Goal: Learn about a topic

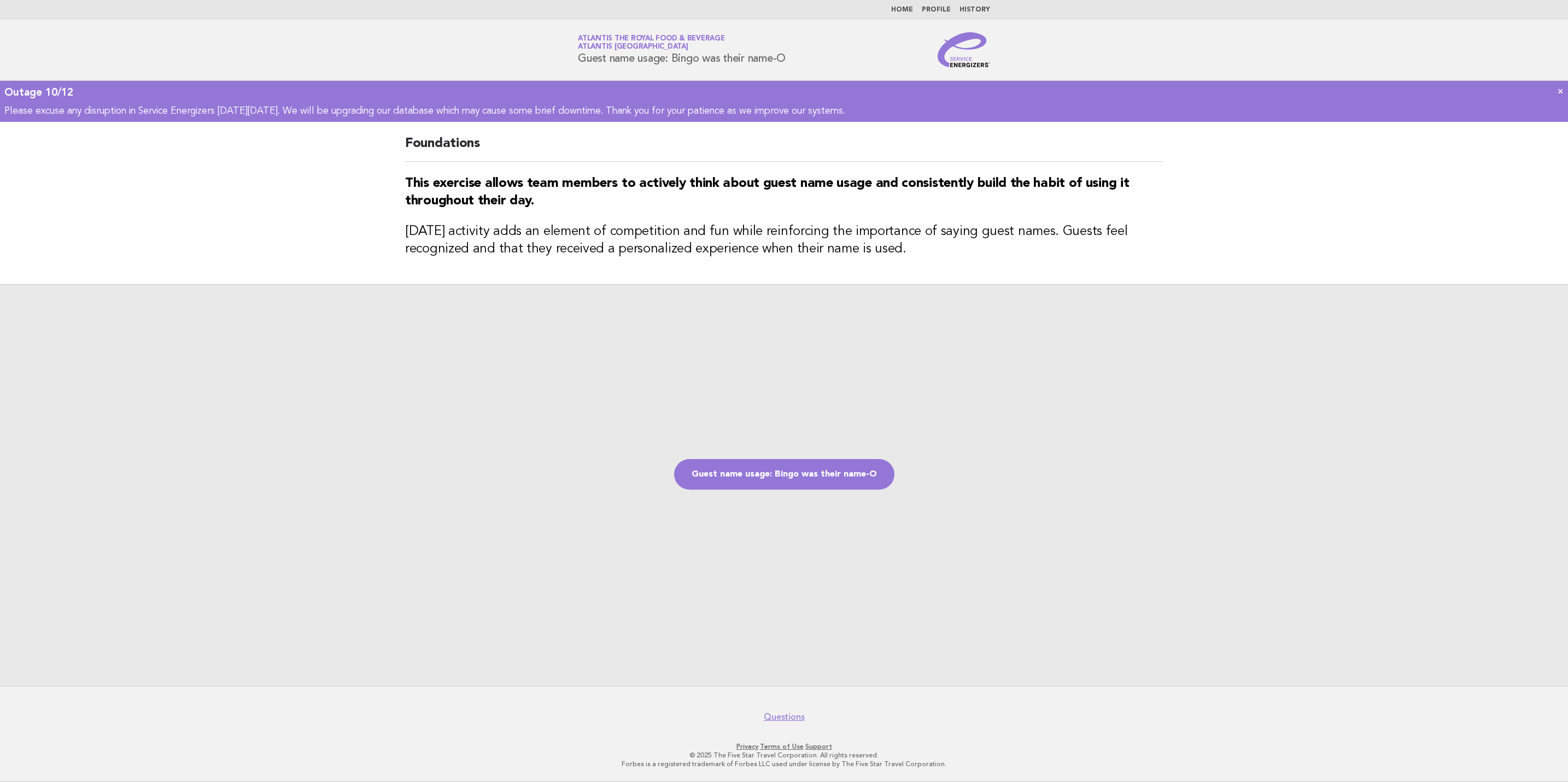
click at [968, 53] on img at bounding box center [964, 49] width 53 height 35
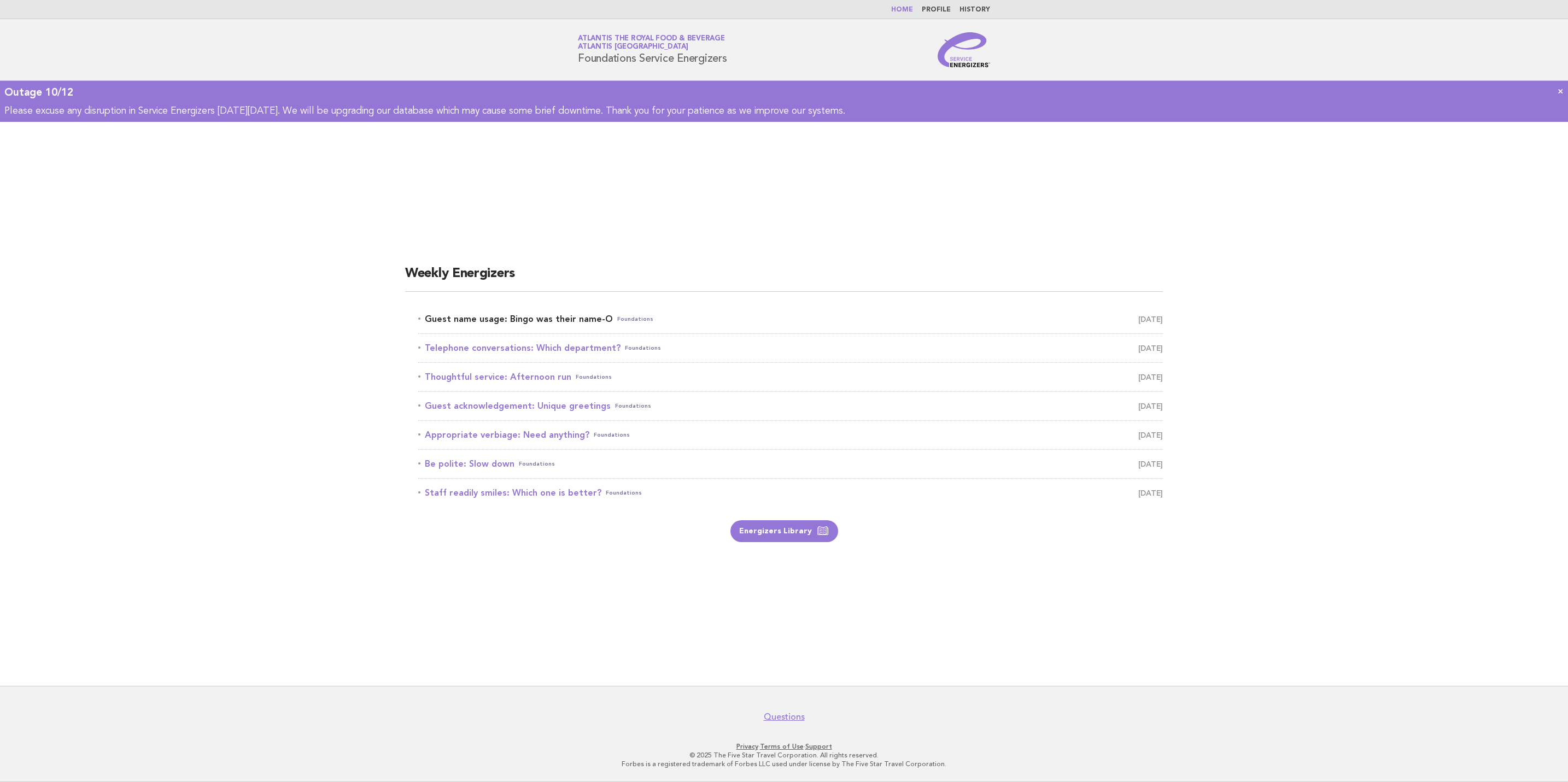
click at [1156, 314] on span "October 12" at bounding box center [1150, 319] width 24 height 15
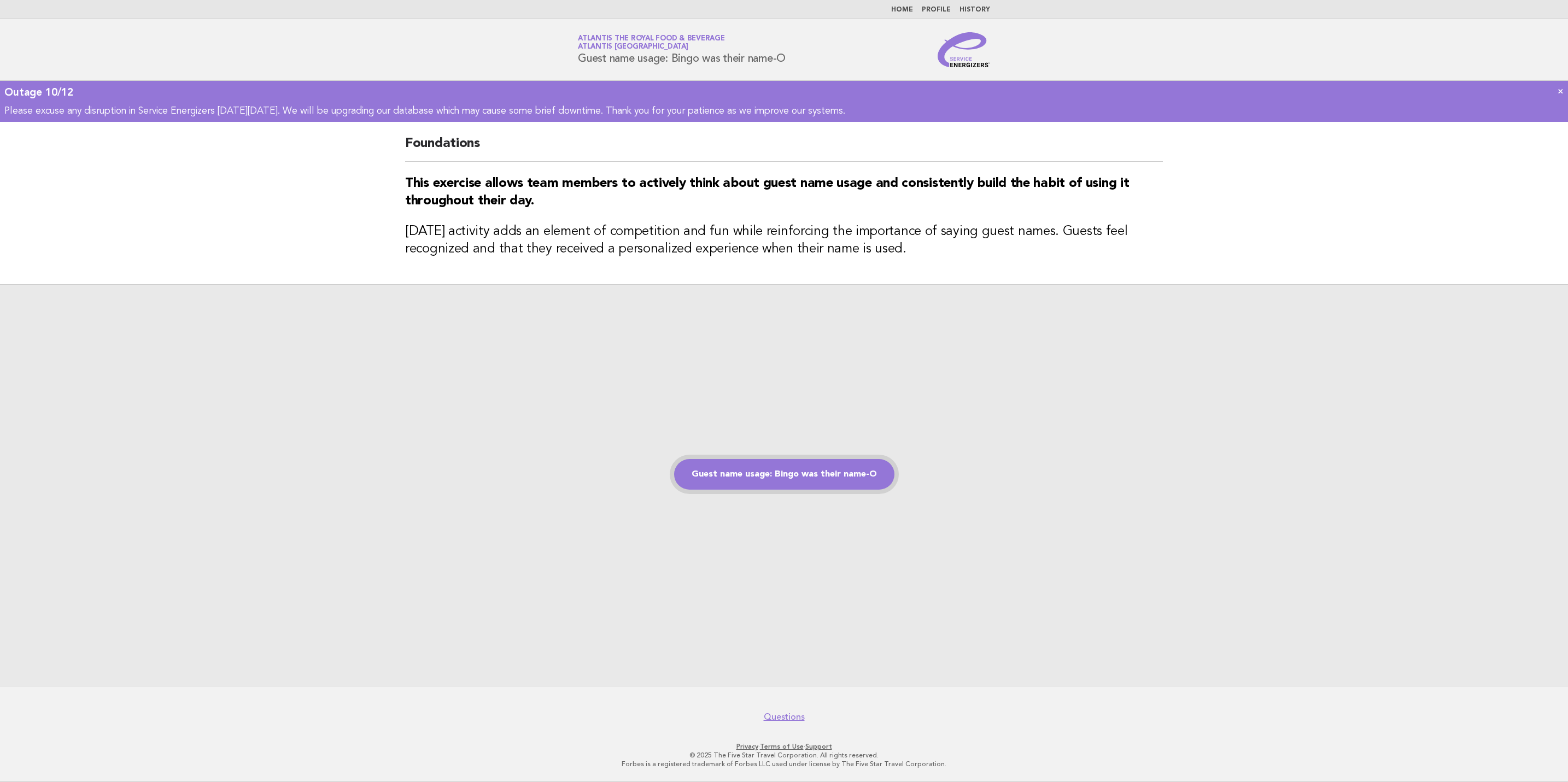
click at [832, 472] on link "Guest name usage: Bingo was their name-O" at bounding box center [784, 474] width 221 height 31
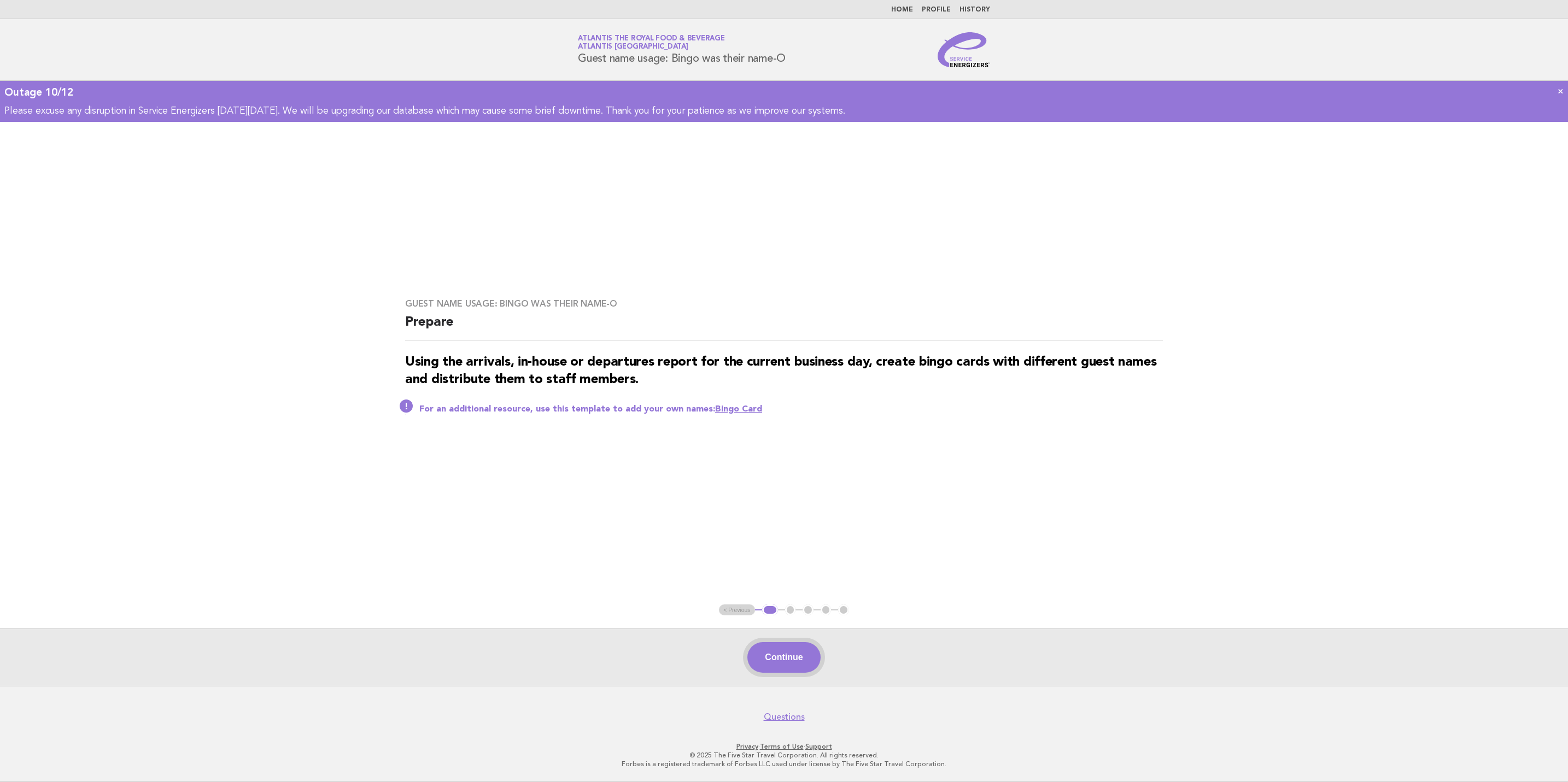
click at [780, 651] on button "Continue" at bounding box center [784, 657] width 73 height 31
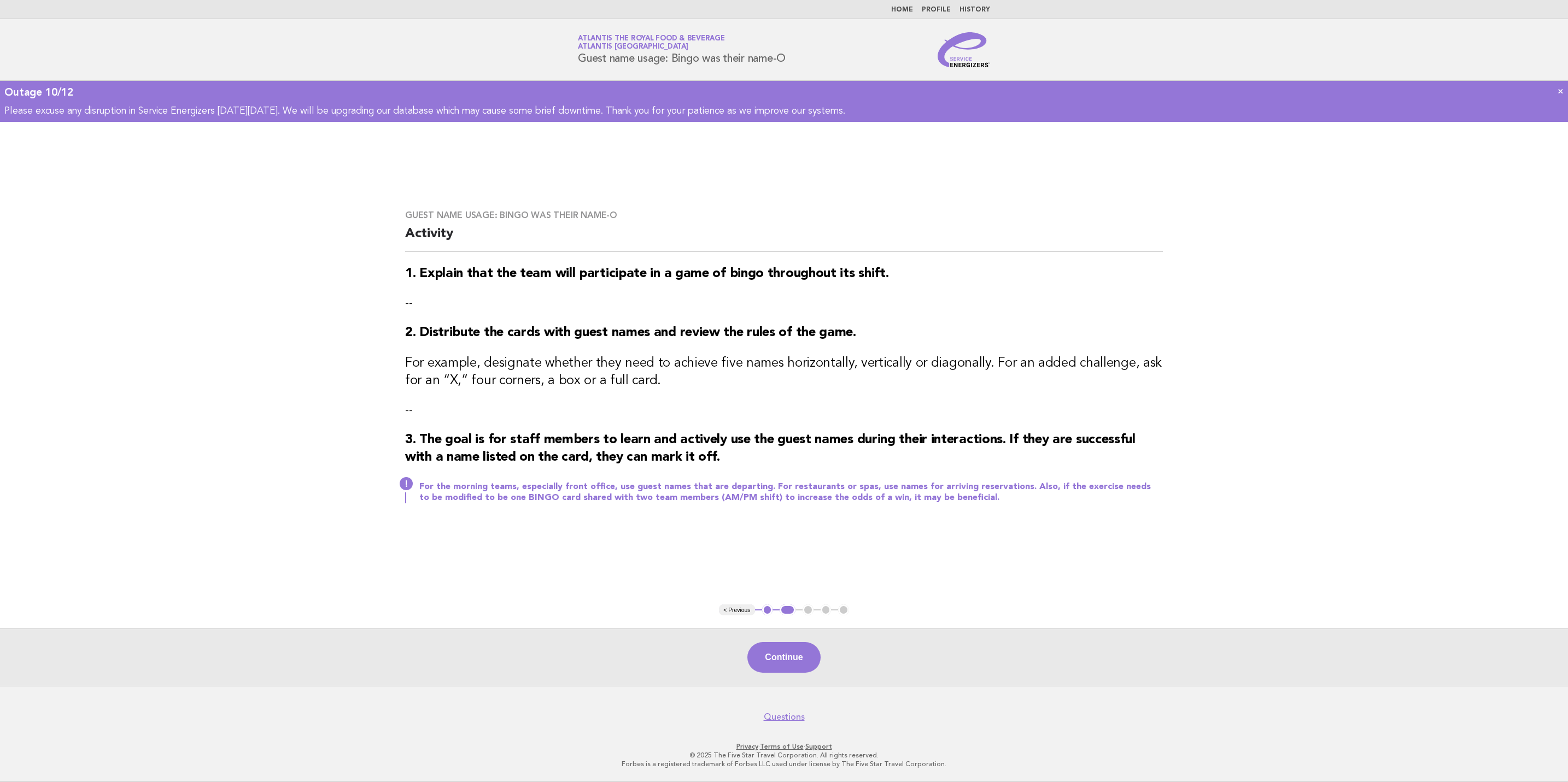
click at [780, 661] on button "Continue" at bounding box center [784, 657] width 73 height 31
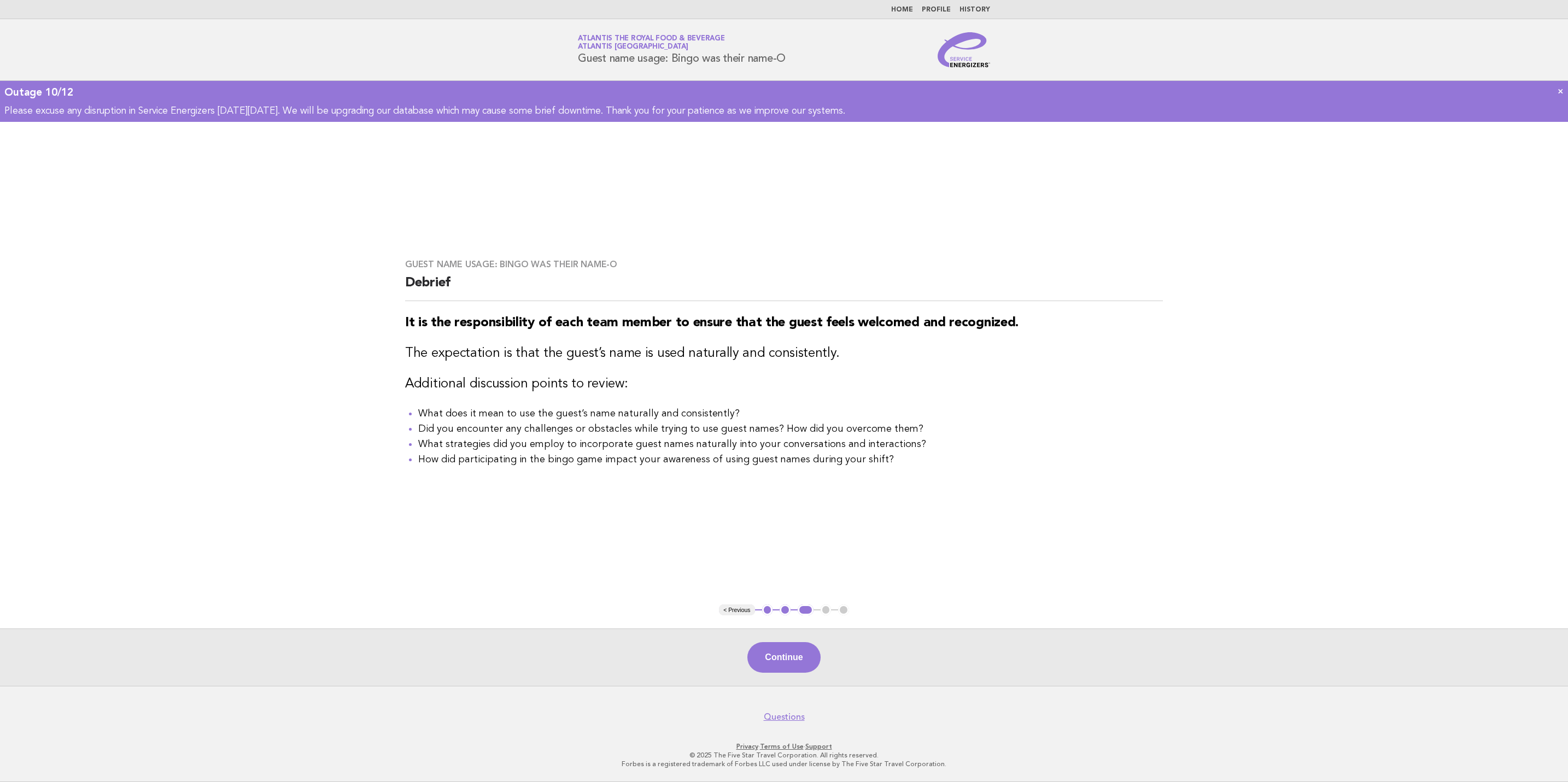
click at [780, 661] on button "Continue" at bounding box center [784, 657] width 73 height 31
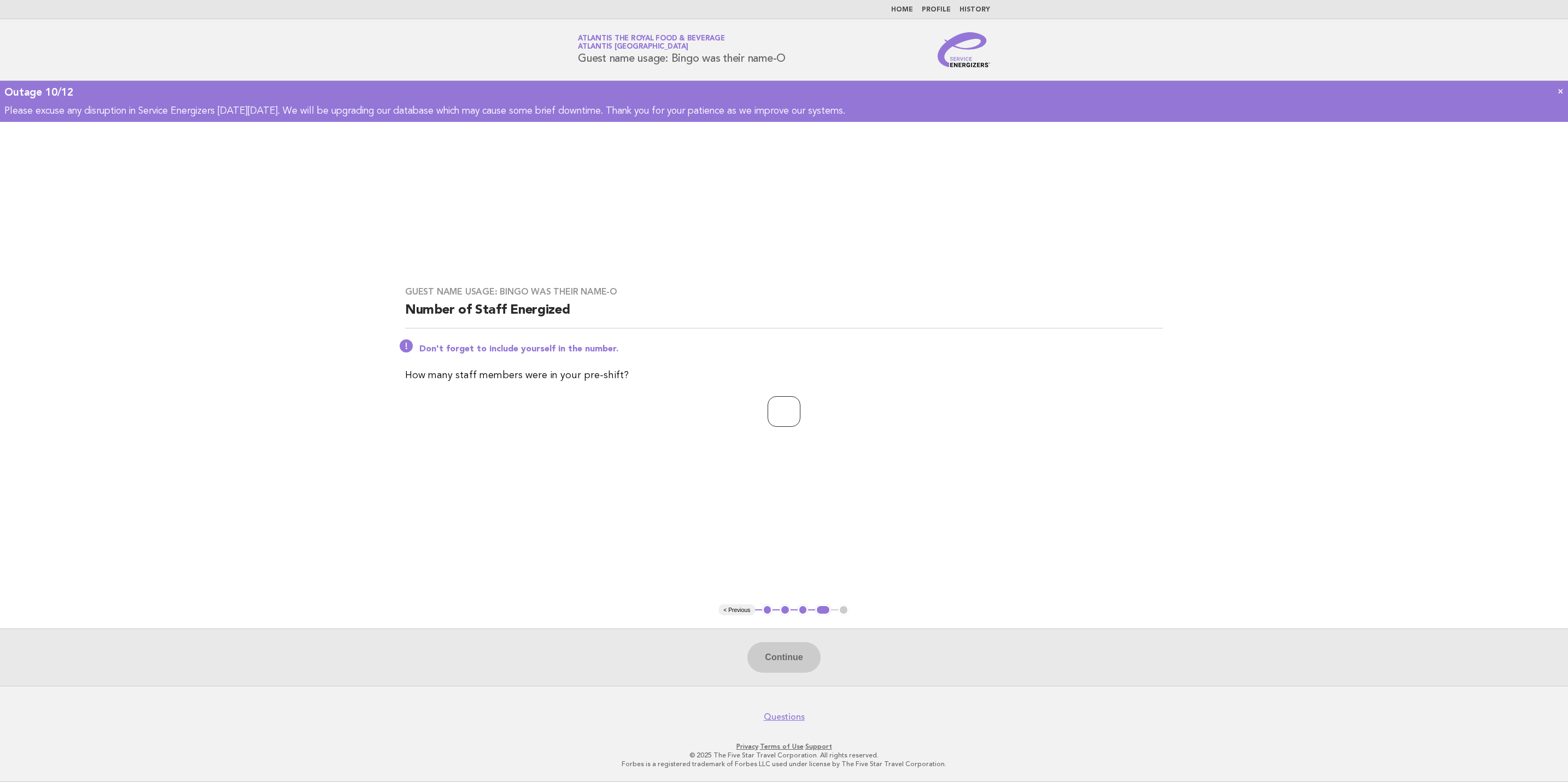
click at [774, 421] on input "number" at bounding box center [784, 411] width 33 height 31
type input "**"
click at [793, 666] on button "Continue" at bounding box center [784, 657] width 73 height 31
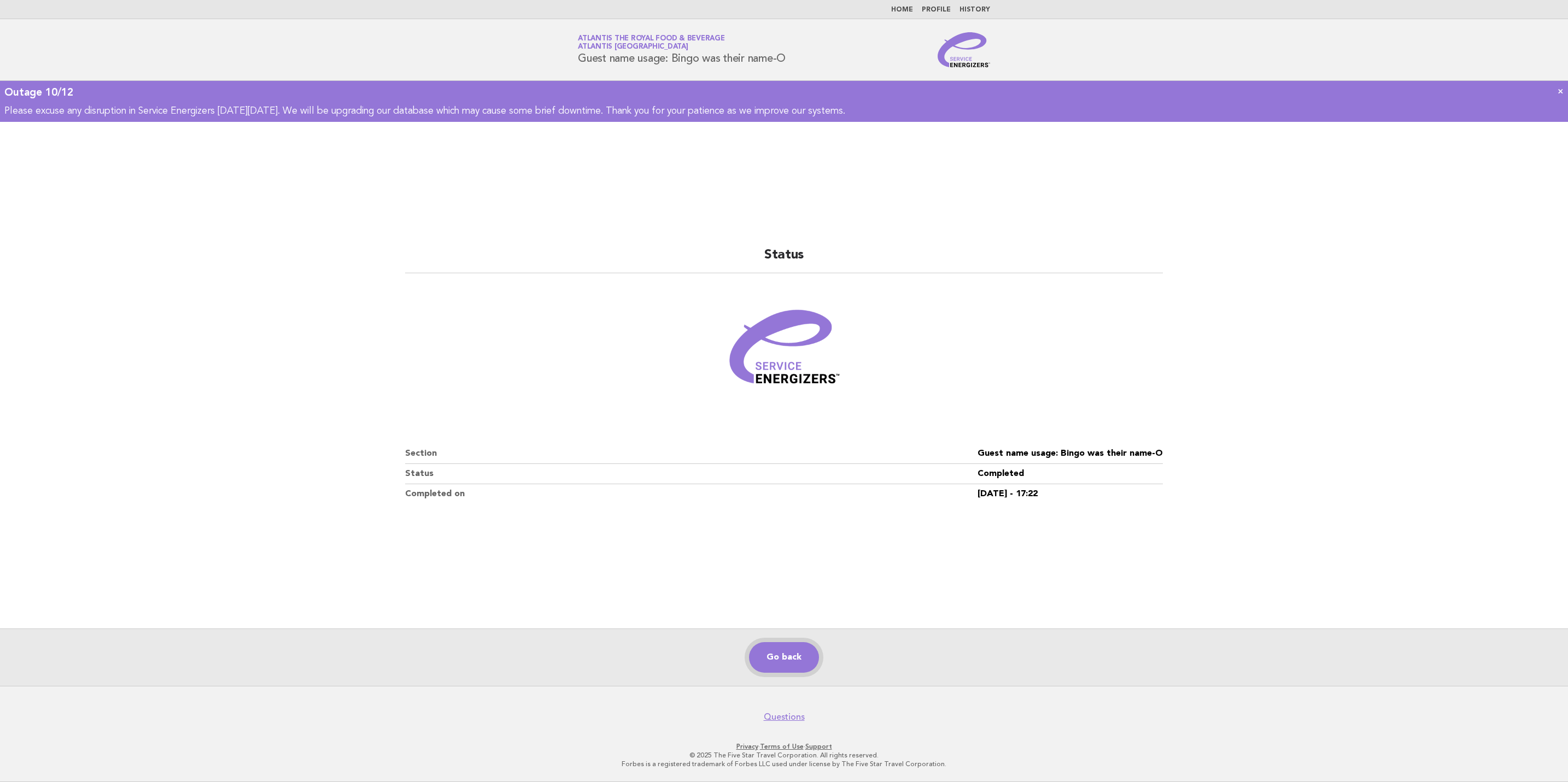
click at [790, 661] on link "Go back" at bounding box center [784, 657] width 70 height 31
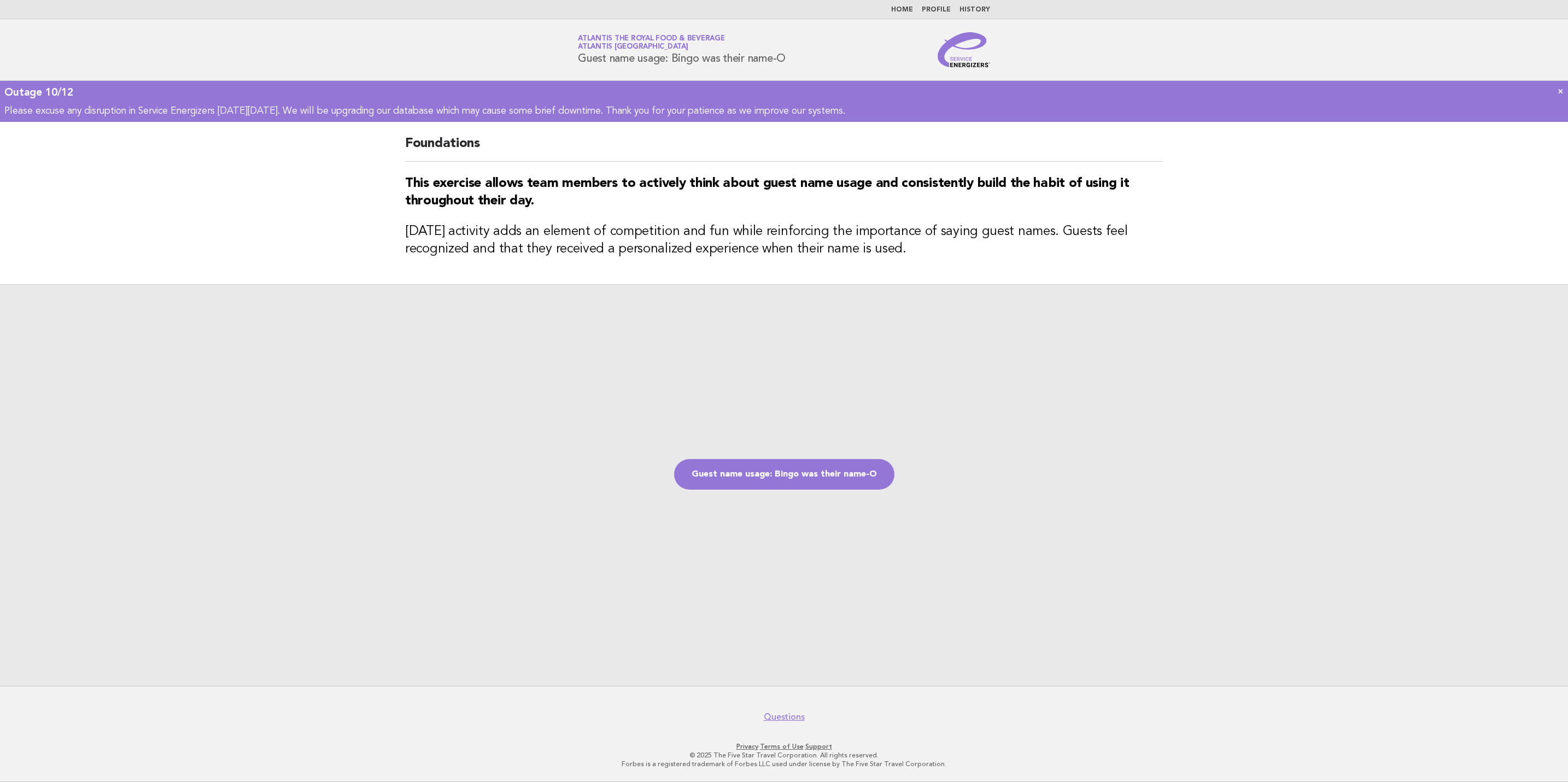
click at [965, 62] on img at bounding box center [964, 49] width 53 height 35
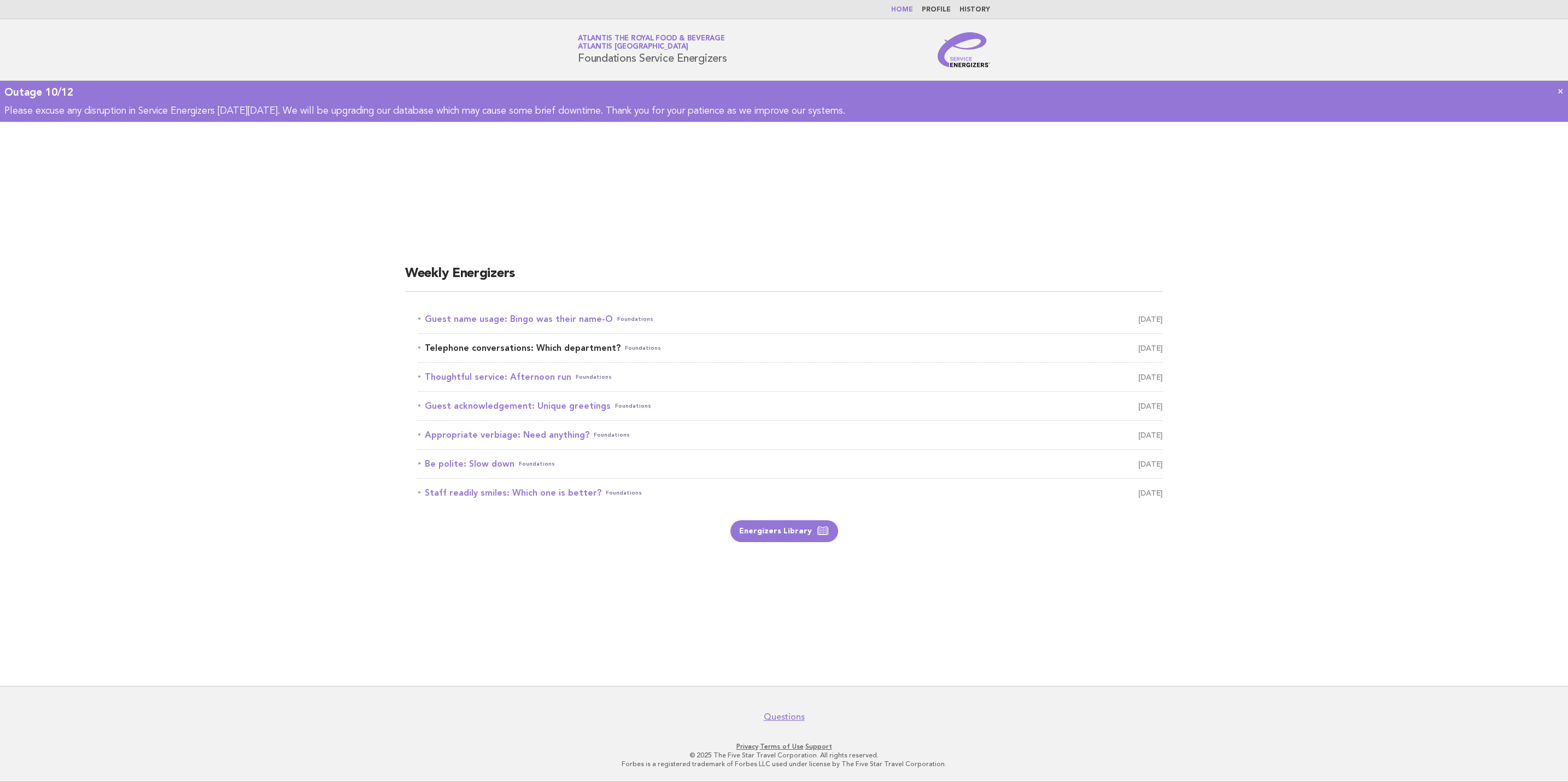
click at [1138, 348] on span "October 13" at bounding box center [1150, 348] width 24 height 15
